Goal: Ask a question: Seek information or help from site administrators or community

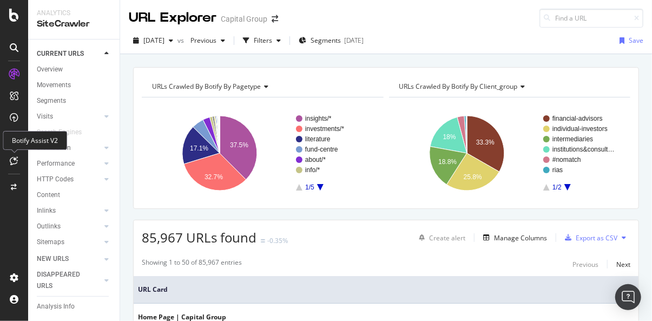
click at [15, 158] on icon at bounding box center [14, 160] width 8 height 9
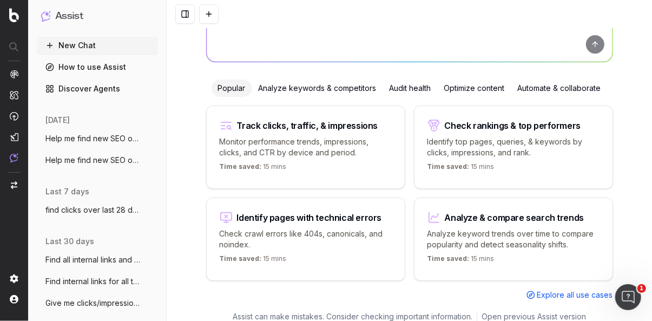
click at [87, 140] on span "Help me find new SEO opportunities to im" at bounding box center [92, 138] width 95 height 11
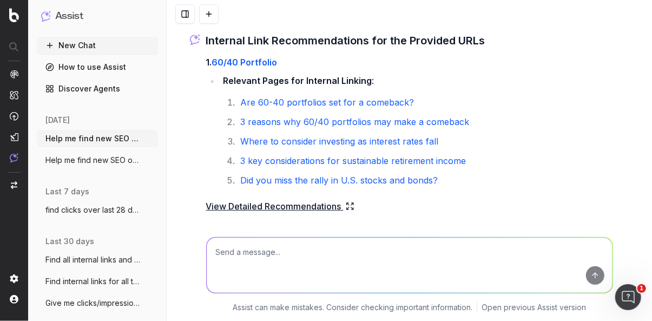
scroll to position [162, 0]
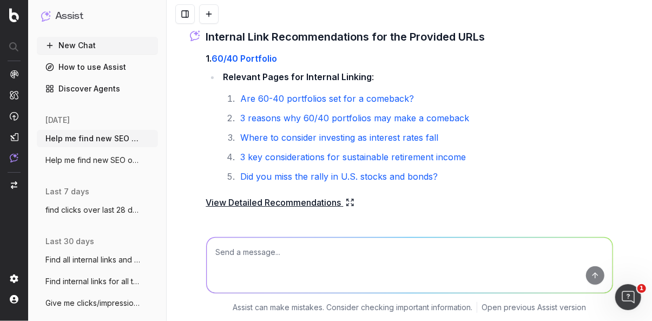
click at [113, 161] on span "Help me find new SEO opportunities to im" at bounding box center [92, 160] width 95 height 11
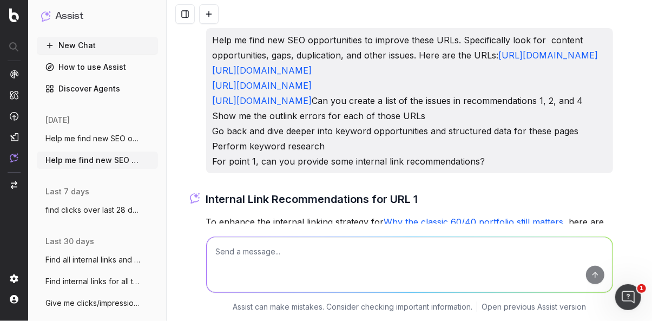
drag, startPoint x: 267, startPoint y: 179, endPoint x: 205, endPoint y: 67, distance: 128.3
click at [206, 67] on div "Help me find new SEO opportunities to improve these URLs. Specifically look for…" at bounding box center [409, 100] width 407 height 145
copy p "https://www.capitalgroup.com/individual-investors/sg/en/resources/education-hub…"
click at [281, 169] on p "Help me find new SEO opportunities to improve these URLs. Specifically look for…" at bounding box center [410, 100] width 394 height 136
drag, startPoint x: 206, startPoint y: 161, endPoint x: 554, endPoint y: 165, distance: 348.4
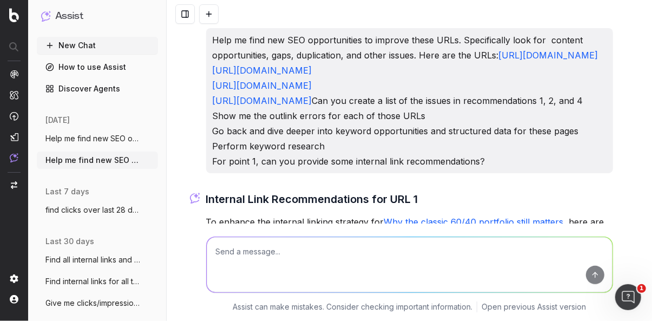
click at [554, 165] on div "Help me find new SEO opportunities to improve these URLs. Specifically look for…" at bounding box center [409, 100] width 407 height 145
copy link "https://www.capitalgroup.com/individual-investors/sg/en/resources/education-hub/"
click at [341, 169] on p "Help me find new SEO opportunities to improve these URLs. Specifically look for…" at bounding box center [410, 100] width 394 height 136
drag, startPoint x: 276, startPoint y: 87, endPoint x: 203, endPoint y: 71, distance: 75.3
click at [206, 71] on div "Help me find new SEO opportunities to improve these URLs. Specifically look for…" at bounding box center [409, 100] width 407 height 145
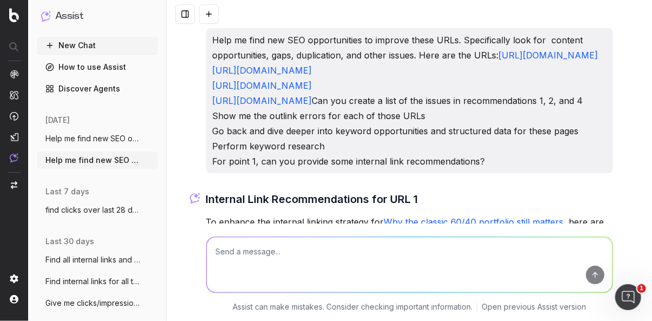
copy link "https://www.capitalgroup.com/individual-investors/sg/en/resources/education-hub…"
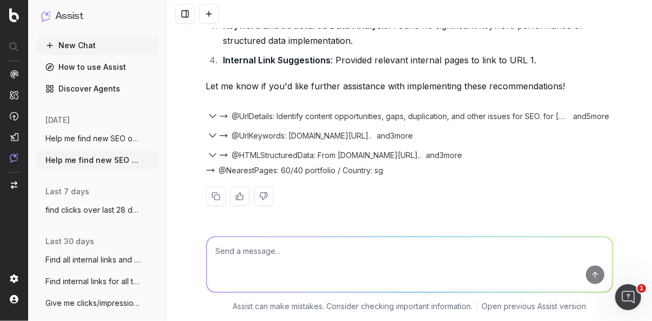
scroll to position [865, 0]
click at [210, 116] on icon "button" at bounding box center [212, 116] width 6 height 3
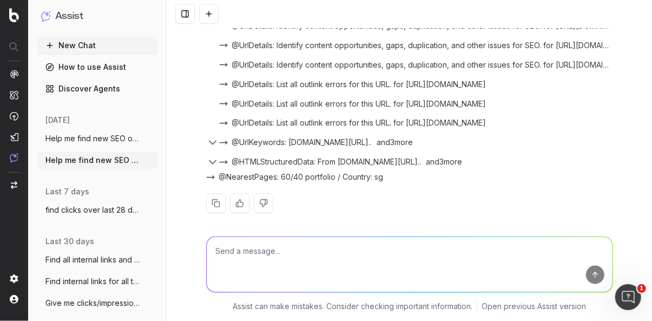
click at [210, 32] on icon "button" at bounding box center [212, 25] width 13 height 13
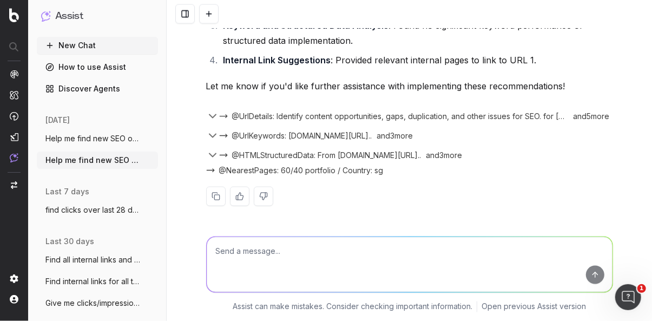
click at [534, 116] on span "@UrlDetails: Identify content opportunities, gaps, duplication, and other issue…" at bounding box center [400, 116] width 336 height 11
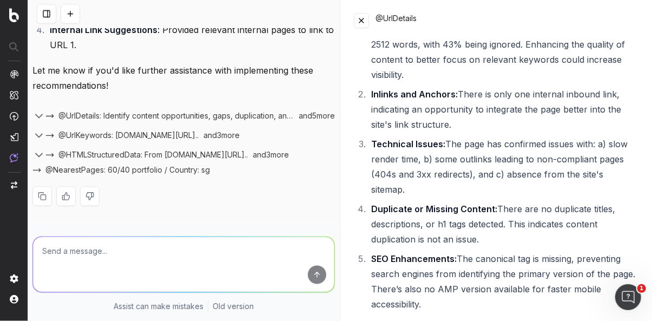
scroll to position [179, 0]
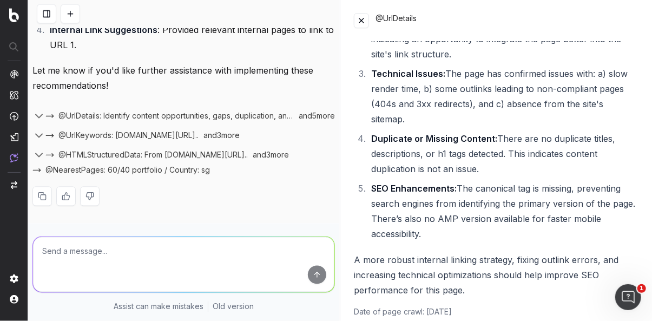
click at [56, 94] on p "Let me know if you'd like further assistance with implementing these recommenda…" at bounding box center [183, 78] width 302 height 30
click at [14, 156] on img at bounding box center [14, 157] width 9 height 9
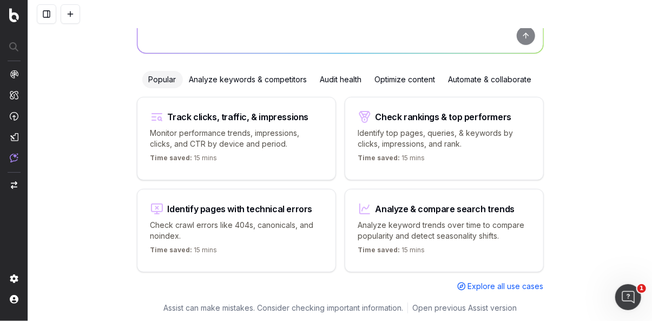
scroll to position [44, 0]
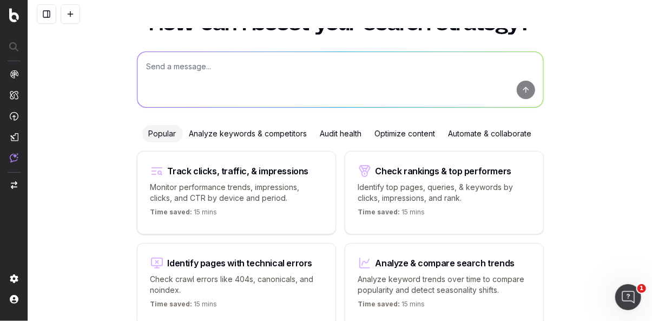
click at [286, 182] on p "Monitor performance trends, impressions, clicks, and CTR by device and period." at bounding box center [236, 193] width 172 height 22
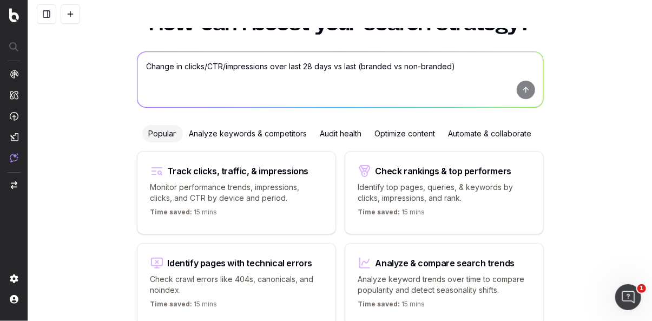
scroll to position [0, 0]
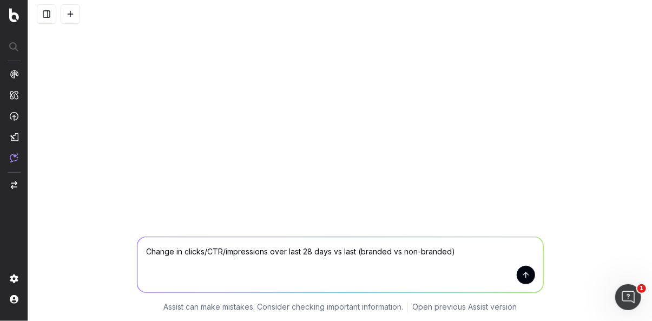
click at [325, 263] on textarea "Change in clicks/CTR/impressions over last 28 days vs last (branded vs non-bran…" at bounding box center [340, 264] width 406 height 55
click at [167, 253] on textarea "Change in clicks/CTR/impressions over last 28 days vs last (branded vs non-bran…" at bounding box center [340, 264] width 406 height 55
drag, startPoint x: 145, startPoint y: 254, endPoint x: 473, endPoint y: 255, distance: 327.8
click at [473, 256] on textarea "Change in clicks/CTR/impressions over last 28 days vs last (branded vs non-bran…" at bounding box center [340, 264] width 406 height 55
type textarea "What is the most amount of urls I can request you lookup?"
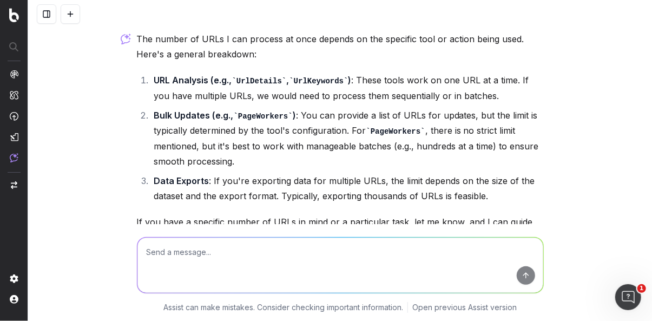
scroll to position [54, 0]
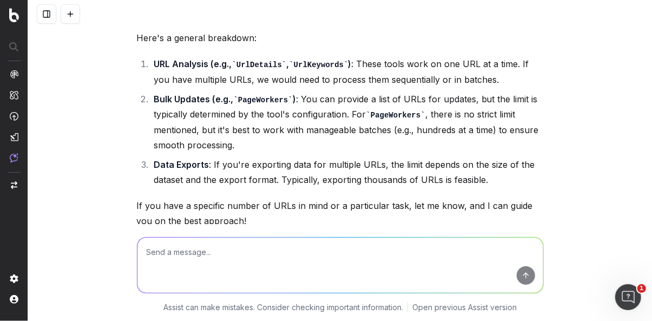
click at [434, 247] on textarea at bounding box center [340, 264] width 406 height 55
type textarea "c"
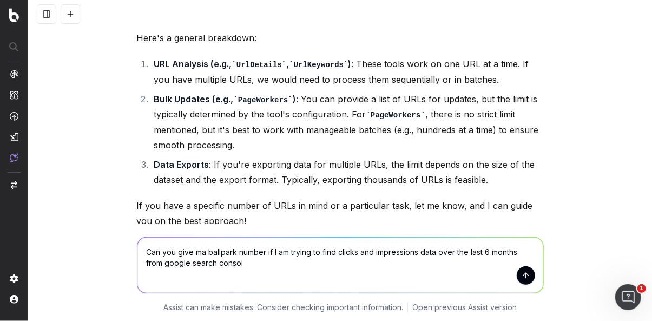
type textarea "Can you give ma ballpark number if I am trying to find clicks and impressions d…"
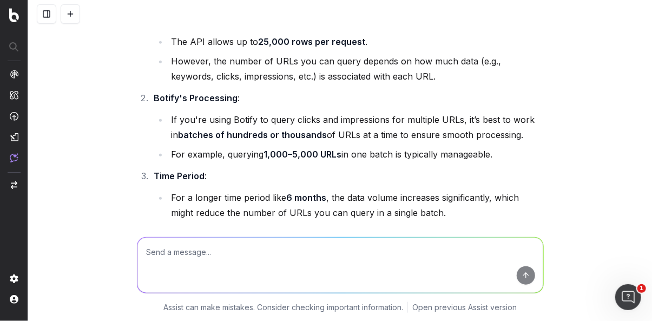
scroll to position [447, 0]
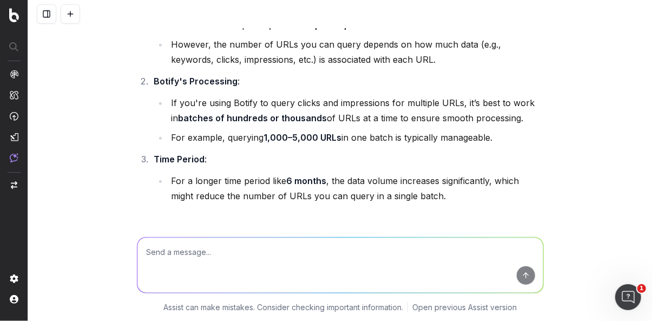
click at [201, 260] on textarea at bounding box center [340, 264] width 406 height 55
paste textarea "https://www.capitalgroup.com/advisor/insights/articles/10-charts-us-economy.htm…"
type textarea "https://www.capitalgroup.com/advisor/insights/articles/10-charts-us-economy.htm…"
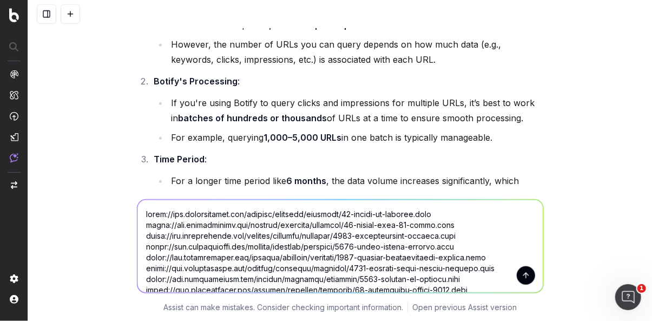
scroll to position [3259, 0]
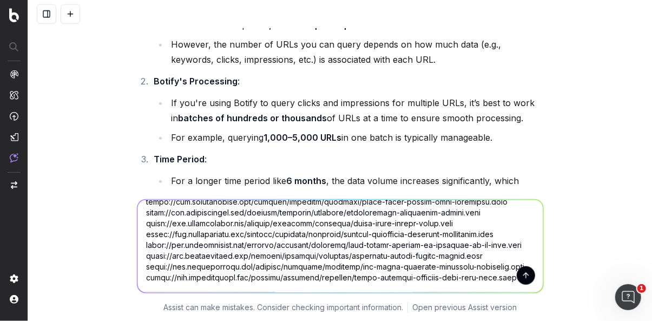
click at [438, 275] on textarea at bounding box center [340, 245] width 406 height 93
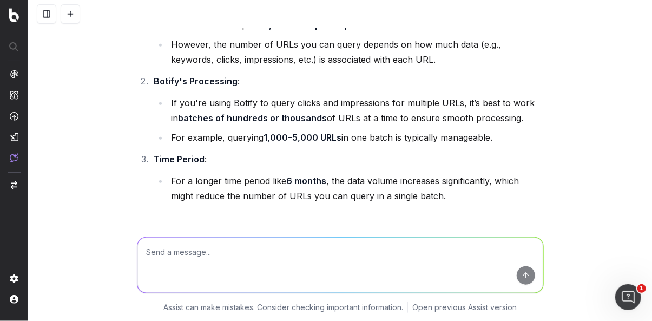
scroll to position [0, 0]
paste textarea "https://www.capitalgroup.com/advisor/insights/articles/10-charts-us-economy.htm…"
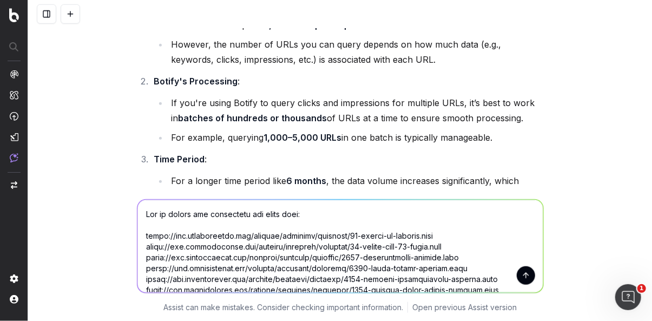
click at [294, 215] on textarea at bounding box center [340, 245] width 406 height 93
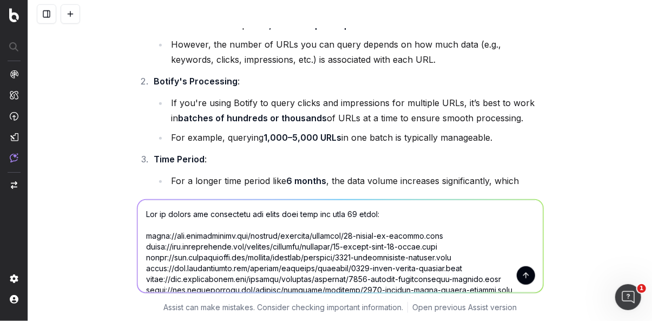
type textarea "Get me clicks and impression for these urls over the last 16 months: https://ww…"
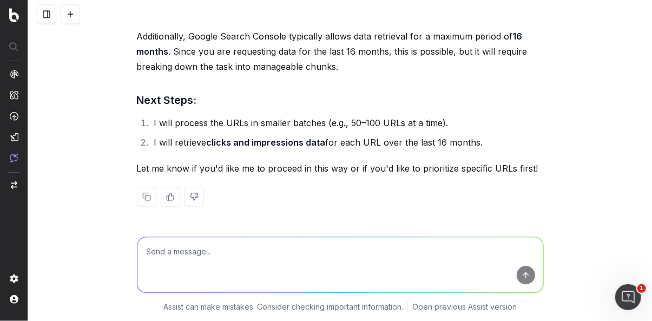
scroll to position [6648, 0]
click at [280, 260] on textarea at bounding box center [340, 264] width 406 height 55
type textarea "y"
type textarea "yes please start"
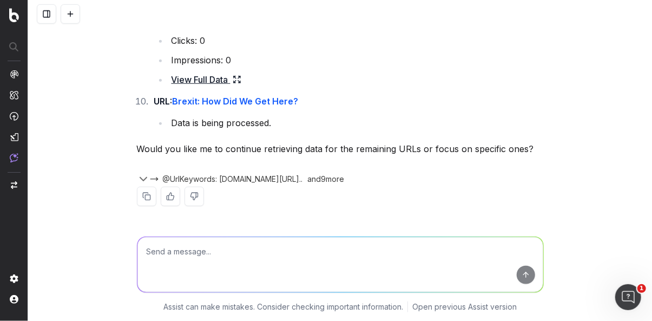
scroll to position [7717, 0]
click at [261, 250] on textarea at bounding box center [340, 264] width 406 height 55
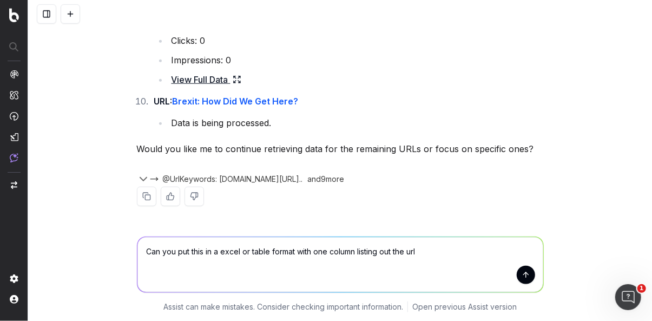
type textarea "Can you put this in a excel or table format with one column listing out the url"
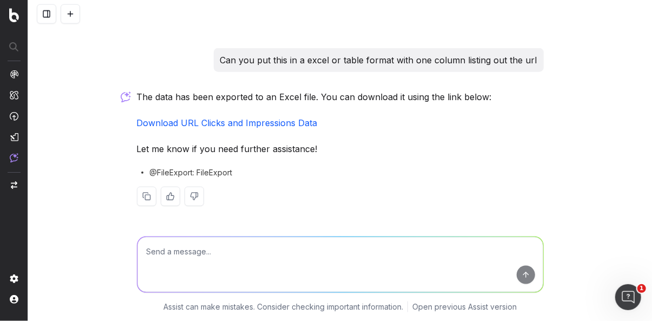
scroll to position [7838, 0]
click at [273, 128] on link "Download URL Clicks and Impressions Data" at bounding box center [227, 122] width 181 height 11
click at [254, 260] on textarea at bounding box center [340, 264] width 406 height 55
click at [203, 254] on textarea at bounding box center [340, 264] width 406 height 55
type textarea "Now do all the urls I provided"
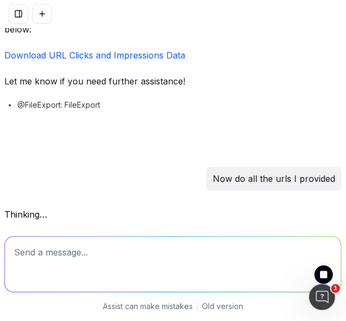
scroll to position [10084, 0]
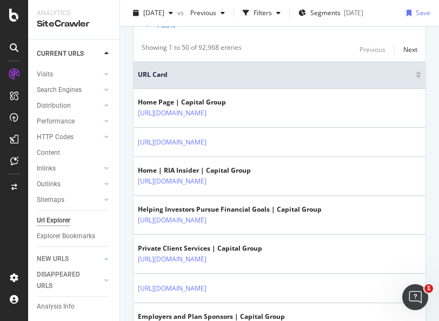
scroll to position [53, 0]
click at [11, 162] on icon at bounding box center [14, 160] width 8 height 9
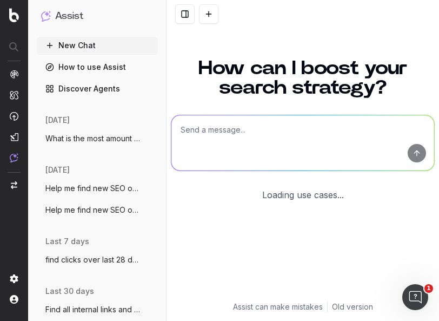
scroll to position [177, 0]
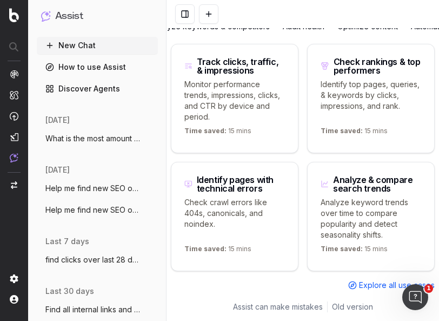
click at [85, 195] on button "Help me find new SEO opportunities to im" at bounding box center [97, 188] width 121 height 17
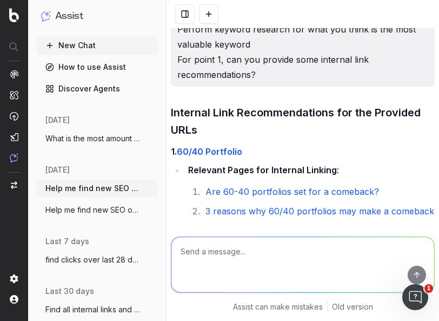
scroll to position [1366, 0]
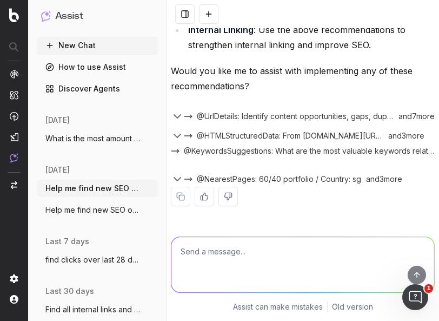
click at [100, 210] on span "Help me find new SEO opportunities to im" at bounding box center [92, 209] width 95 height 11
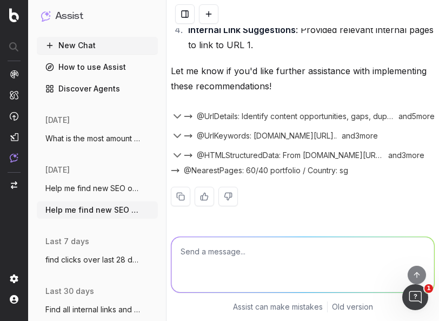
scroll to position [1153, 0]
click at [176, 116] on icon "button" at bounding box center [177, 116] width 6 height 3
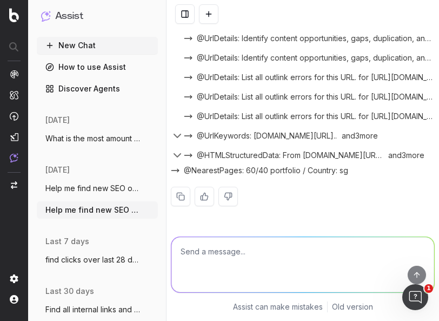
click at [176, 25] on icon "button" at bounding box center [177, 18] width 13 height 13
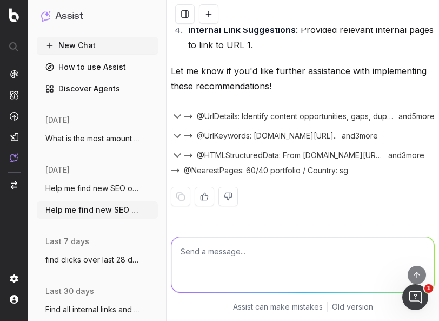
click at [417, 117] on div "and 5 more" at bounding box center [414, 116] width 41 height 11
click at [178, 134] on icon "button" at bounding box center [177, 135] width 13 height 13
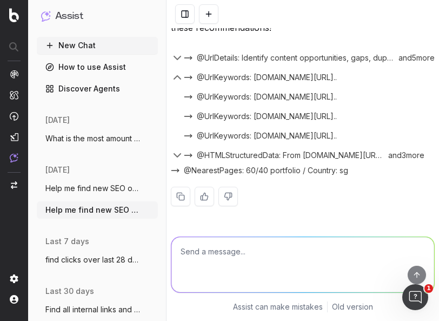
click at [176, 157] on icon "button" at bounding box center [177, 155] width 6 height 3
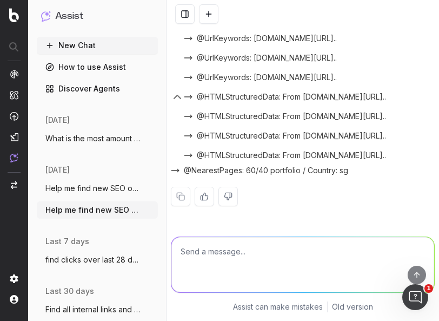
scroll to position [1270, 0]
click at [175, 172] on button "@NearestPages: 60/40 portfolio / Country: sg" at bounding box center [259, 170] width 177 height 11
click at [428, 237] on div at bounding box center [303, 262] width 273 height 78
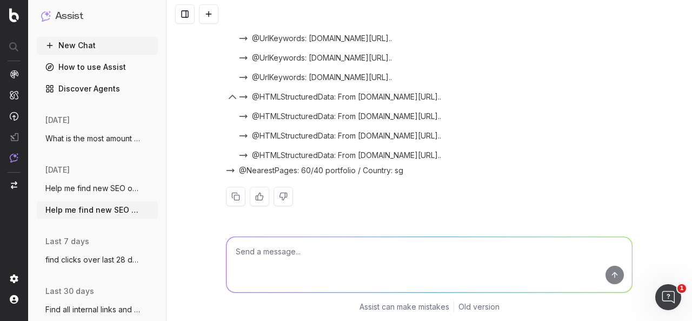
scroll to position [982, 0]
click at [292, 261] on textarea at bounding box center [430, 264] width 406 height 55
click at [64, 49] on button "New Chat" at bounding box center [97, 45] width 121 height 17
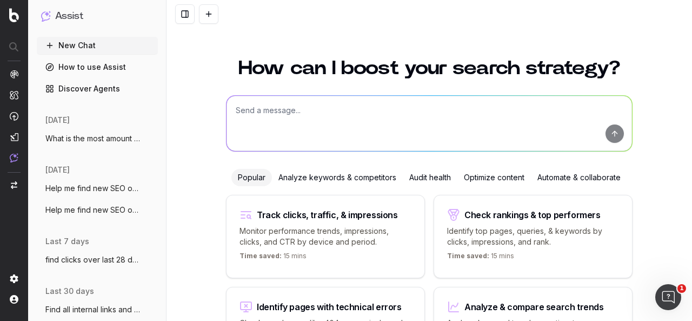
click at [366, 121] on textarea at bounding box center [430, 123] width 406 height 55
paste textarea "/60-40-portfolio.html"
type textarea "How many urls contain /60-40-portfolio.html"
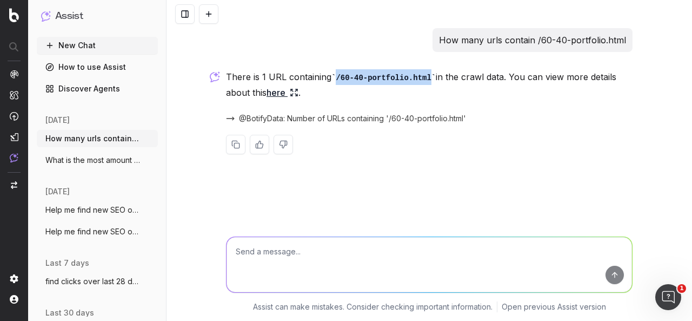
drag, startPoint x: 424, startPoint y: 77, endPoint x: 335, endPoint y: 80, distance: 89.3
click at [335, 80] on code "/60-40-portfolio.html" at bounding box center [384, 78] width 104 height 9
copy code "/60-40-portfolio.html"
